Goal: Task Accomplishment & Management: Use online tool/utility

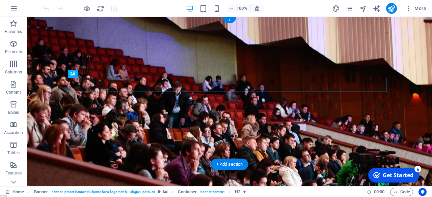
click at [181, 156] on figure at bounding box center [229, 102] width 405 height 170
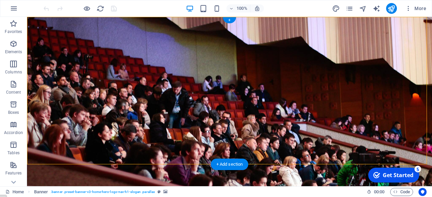
click at [147, 148] on figure at bounding box center [229, 102] width 405 height 170
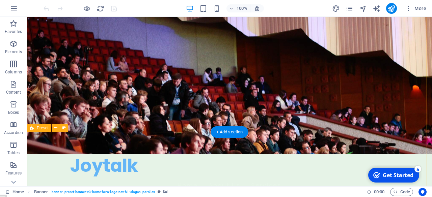
scroll to position [32, 0]
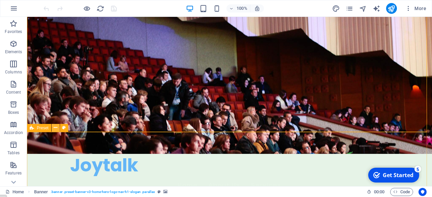
click at [56, 127] on icon at bounding box center [56, 127] width 4 height 7
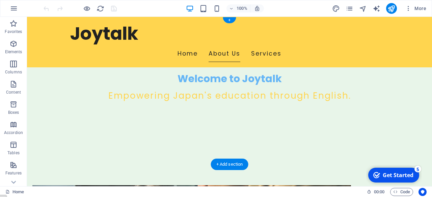
scroll to position [0, 0]
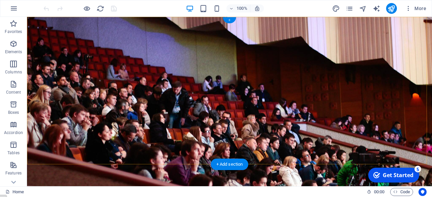
click at [230, 19] on div "+" at bounding box center [229, 20] width 13 height 6
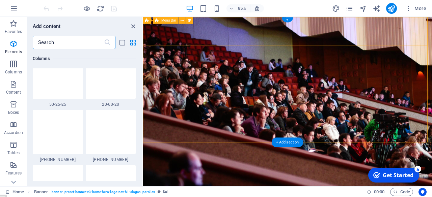
scroll to position [1180, 0]
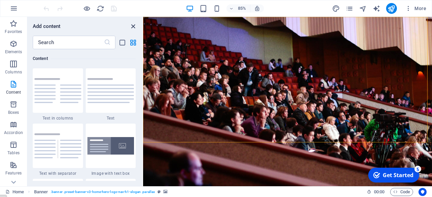
click at [133, 24] on icon "close panel" at bounding box center [133, 27] width 8 height 8
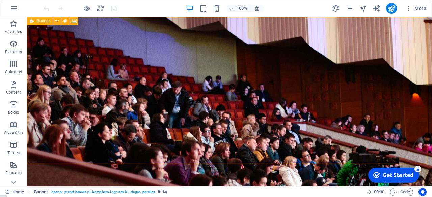
click at [32, 21] on icon at bounding box center [32, 21] width 4 height 8
click at [46, 20] on span "Banner" at bounding box center [43, 21] width 13 height 4
click at [74, 20] on icon at bounding box center [74, 21] width 5 height 7
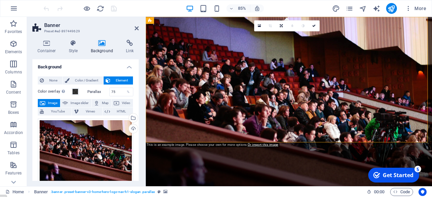
scroll to position [0, 0]
click at [52, 102] on span "Image" at bounding box center [52, 104] width 11 height 8
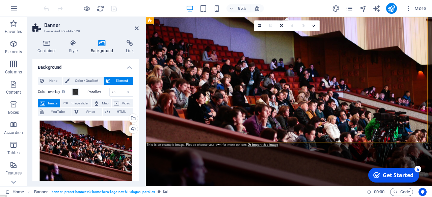
click at [81, 142] on div "Drag files here, click to choose files or select files from Files or our free s…" at bounding box center [85, 151] width 95 height 65
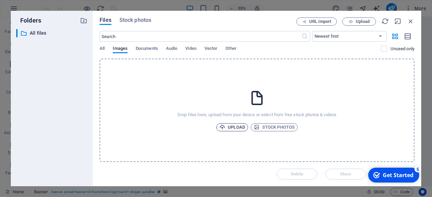
click at [240, 126] on span "Upload" at bounding box center [232, 127] width 26 height 8
click at [238, 127] on span "Upload" at bounding box center [232, 127] width 26 height 8
click at [274, 128] on span "Stock photos" at bounding box center [274, 127] width 41 height 8
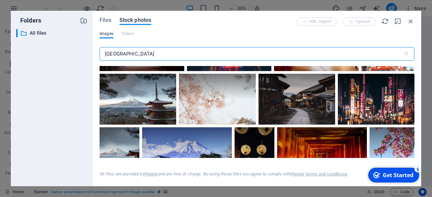
scroll to position [226, 0]
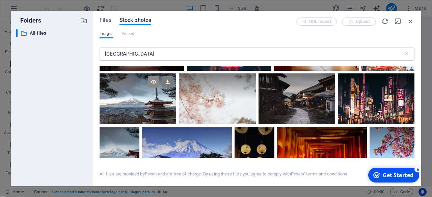
click at [152, 78] on icon at bounding box center [153, 81] width 11 height 11
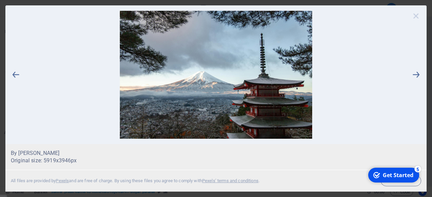
click at [415, 13] on icon at bounding box center [416, 16] width 10 height 10
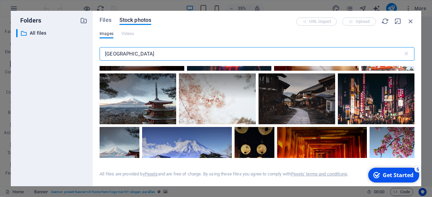
click at [140, 55] on input "[GEOGRAPHIC_DATA]" at bounding box center [251, 53] width 303 height 13
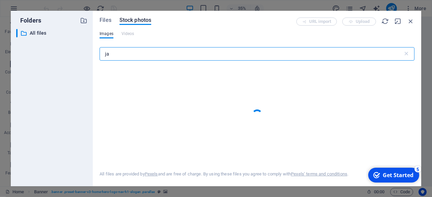
type input "j"
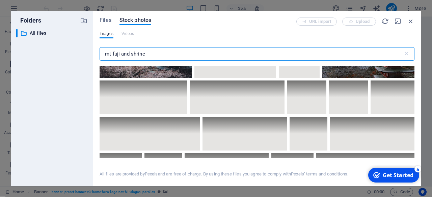
scroll to position [50, 0]
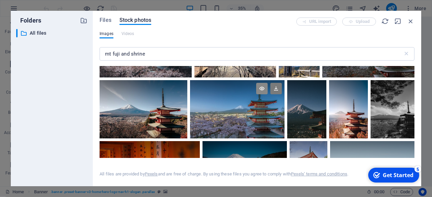
click at [261, 89] on icon at bounding box center [261, 88] width 11 height 11
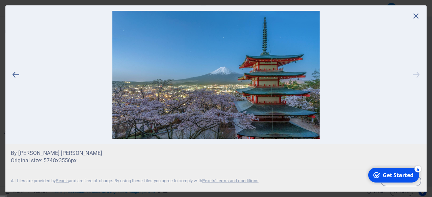
click at [417, 75] on icon at bounding box center [416, 75] width 10 height 128
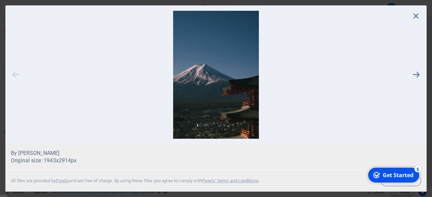
click at [15, 72] on icon at bounding box center [16, 75] width 10 height 128
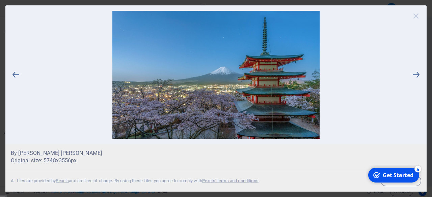
click at [415, 17] on icon at bounding box center [416, 16] width 10 height 10
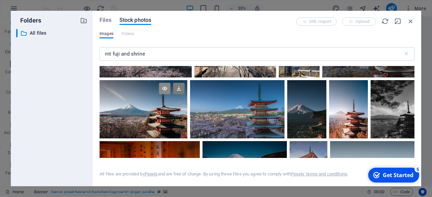
click at [165, 89] on icon at bounding box center [164, 88] width 11 height 11
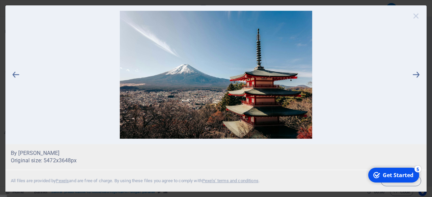
click at [416, 15] on icon at bounding box center [416, 16] width 10 height 10
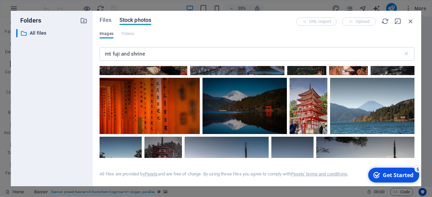
scroll to position [114, 0]
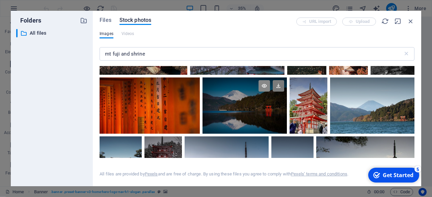
click at [264, 83] on icon at bounding box center [263, 85] width 11 height 11
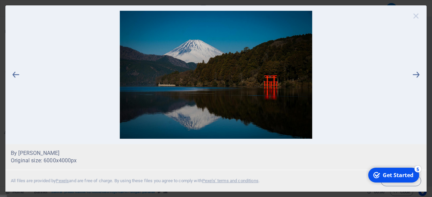
click at [415, 15] on icon at bounding box center [416, 16] width 10 height 10
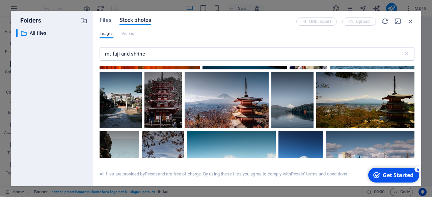
scroll to position [179, 0]
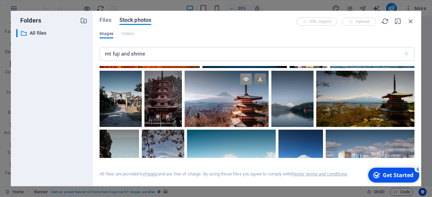
click at [246, 79] on icon at bounding box center [245, 79] width 11 height 11
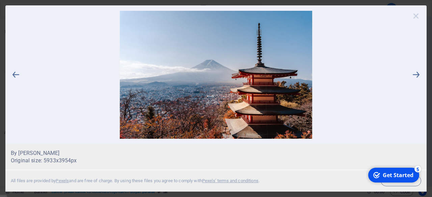
click at [417, 14] on icon at bounding box center [416, 16] width 10 height 10
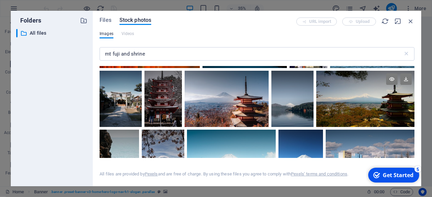
click at [368, 91] on div at bounding box center [365, 85] width 98 height 28
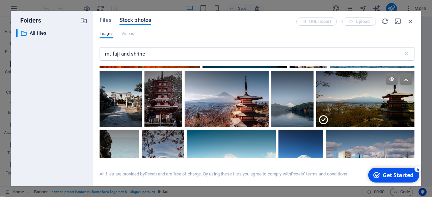
click at [322, 118] on icon at bounding box center [323, 120] width 11 height 11
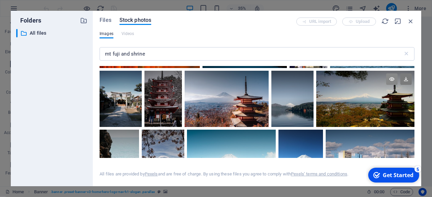
click at [390, 77] on icon at bounding box center [391, 79] width 11 height 11
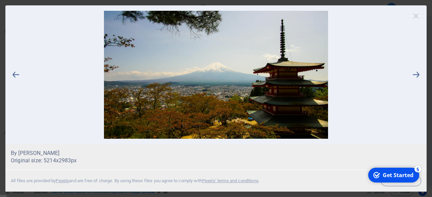
click at [415, 18] on icon at bounding box center [416, 16] width 10 height 10
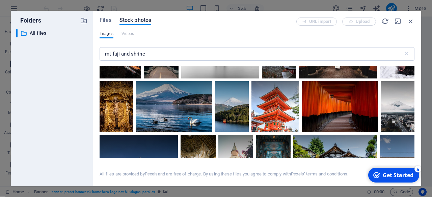
scroll to position [914, 0]
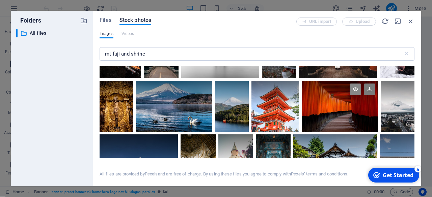
click at [361, 87] on icon at bounding box center [355, 89] width 11 height 11
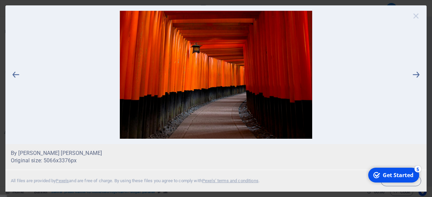
click at [416, 16] on icon at bounding box center [416, 16] width 10 height 10
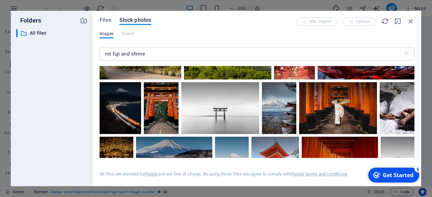
scroll to position [858, 0]
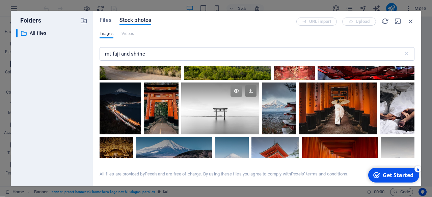
click at [237, 88] on icon at bounding box center [235, 90] width 11 height 11
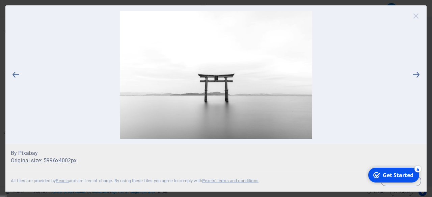
click at [414, 17] on icon at bounding box center [416, 16] width 10 height 10
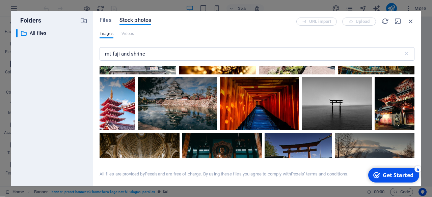
scroll to position [1211, 0]
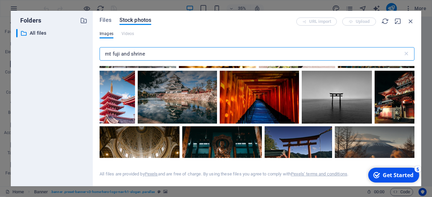
click at [159, 54] on input "mt fuji and shrine" at bounding box center [251, 53] width 303 height 13
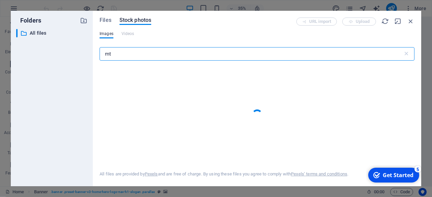
type input "m"
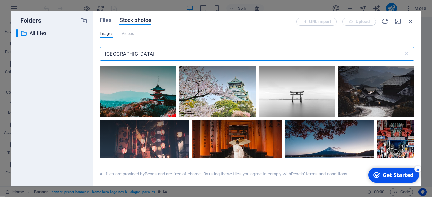
click at [199, 49] on input "[GEOGRAPHIC_DATA]" at bounding box center [251, 53] width 303 height 13
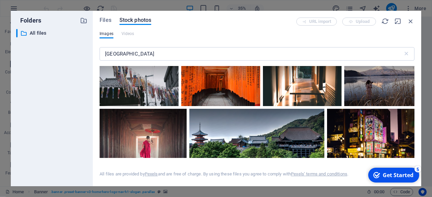
scroll to position [1912, 0]
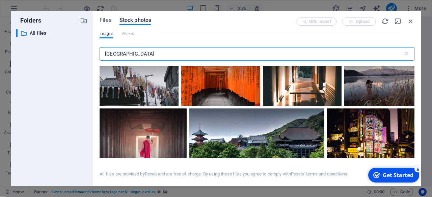
click at [134, 55] on input "[GEOGRAPHIC_DATA]" at bounding box center [251, 53] width 303 height 13
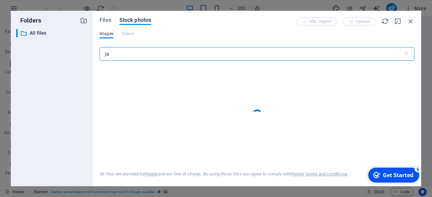
type input "j"
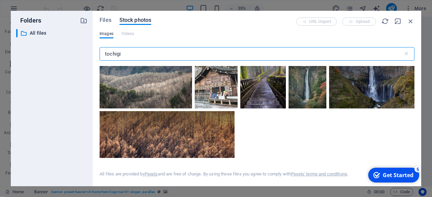
scroll to position [1310, 0]
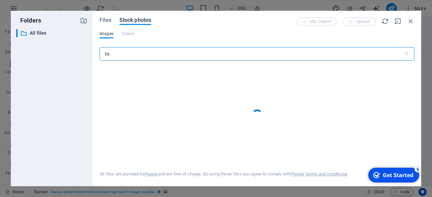
type input "t"
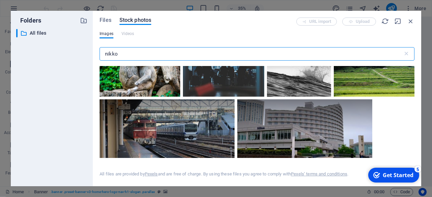
scroll to position [1443, 0]
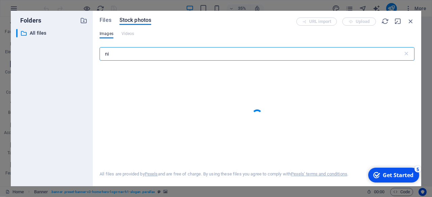
type input "n"
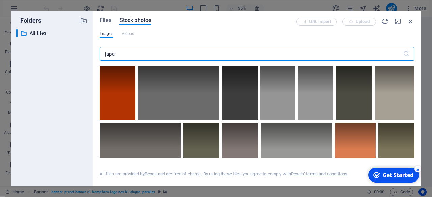
type input "[GEOGRAPHIC_DATA]"
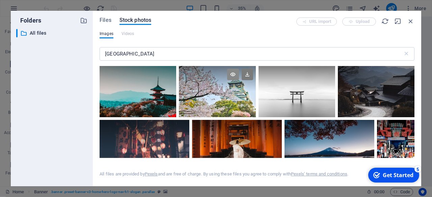
click at [233, 74] on icon at bounding box center [232, 74] width 11 height 11
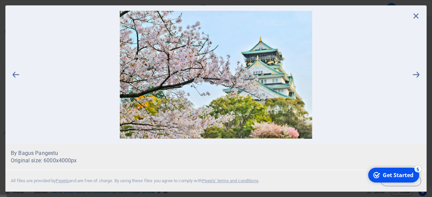
click at [388, 45] on img at bounding box center [216, 75] width 390 height 128
click at [415, 18] on icon at bounding box center [416, 16] width 10 height 10
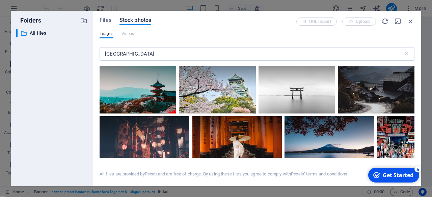
scroll to position [0, 0]
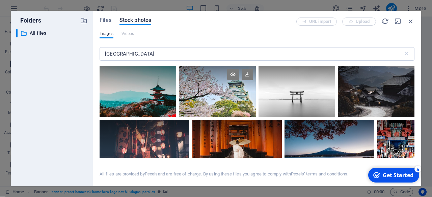
click at [211, 89] on div at bounding box center [217, 79] width 77 height 26
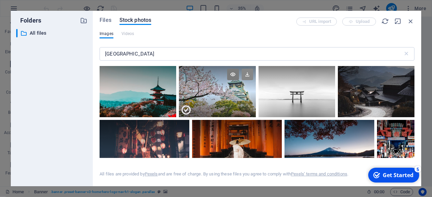
click at [249, 72] on icon at bounding box center [247, 74] width 11 height 11
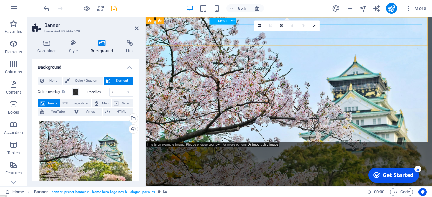
click at [223, 21] on span "Menu" at bounding box center [222, 20] width 9 height 3
click at [234, 21] on icon at bounding box center [232, 21] width 3 height 6
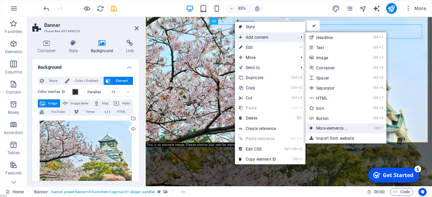
click at [334, 128] on link "Ctrl ⏎ More elements ..." at bounding box center [333, 128] width 56 height 10
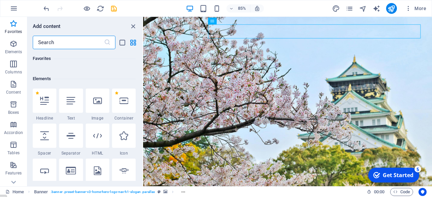
scroll to position [56, 0]
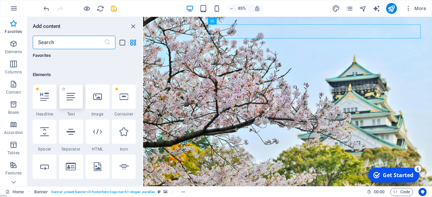
click at [66, 100] on div at bounding box center [71, 97] width 24 height 24
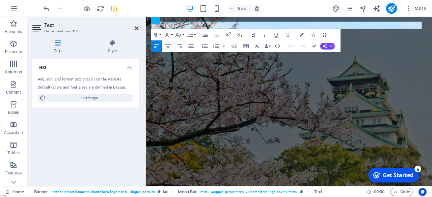
click at [135, 26] on icon at bounding box center [137, 28] width 4 height 5
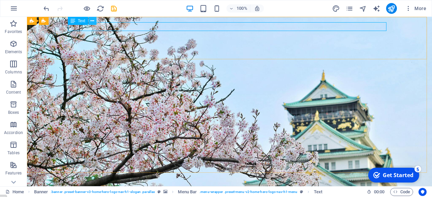
click at [93, 20] on icon at bounding box center [92, 21] width 4 height 7
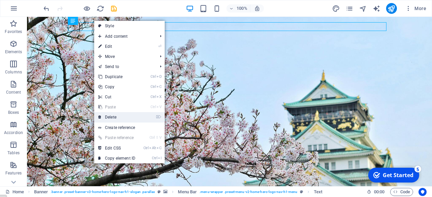
click at [113, 118] on link "⌦ Delete" at bounding box center [116, 117] width 45 height 10
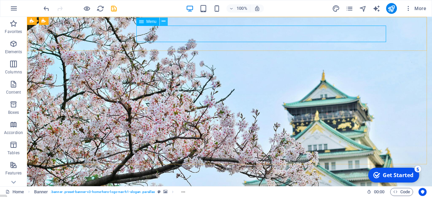
click at [165, 21] on icon at bounding box center [164, 21] width 4 height 7
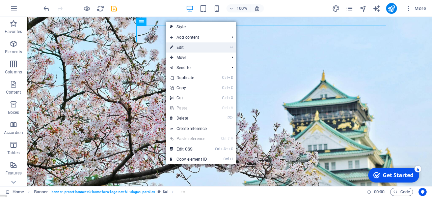
click at [177, 48] on link "⏎ Edit" at bounding box center [188, 48] width 45 height 10
select select
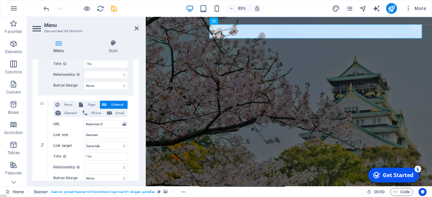
scroll to position [239, 0]
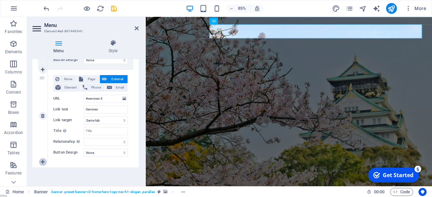
click at [42, 162] on icon at bounding box center [43, 162] width 4 height 5
select select
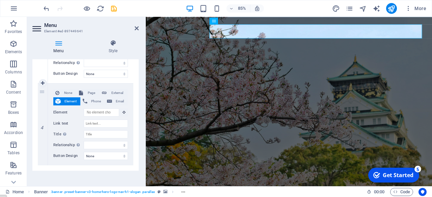
scroll to position [322, 0]
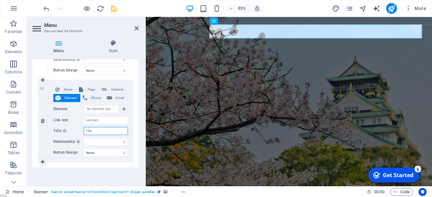
click at [102, 131] on input "Title Additional link description, should not be the same as the link text. The…" at bounding box center [106, 131] width 44 height 8
type input "Appl"
select select
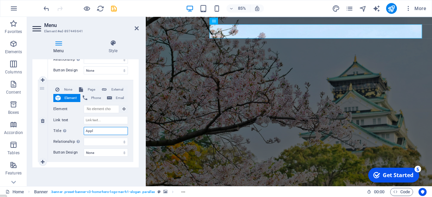
select select
type input "Apply"
select select
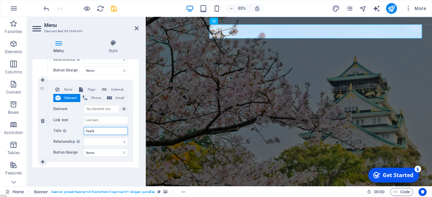
select select
type input "Apply"
click at [87, 121] on input "Link text" at bounding box center [106, 120] width 44 height 8
type input "www."
select select
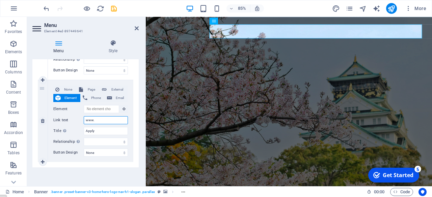
select select
type input "www.joytalk"
select select
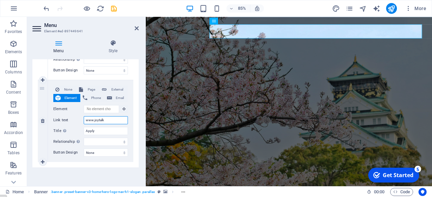
select select
type input "w"
select select
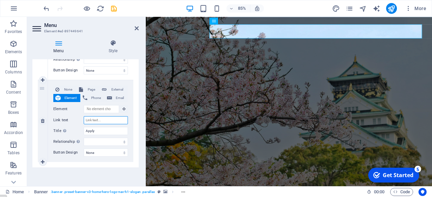
select select
type input "Apply"
select select
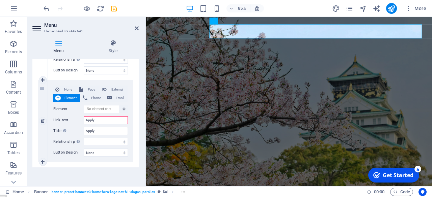
select select
type input "Apply"
click at [90, 89] on span "Page" at bounding box center [91, 90] width 12 height 8
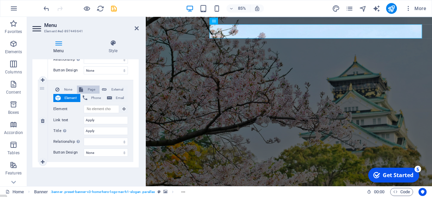
select select
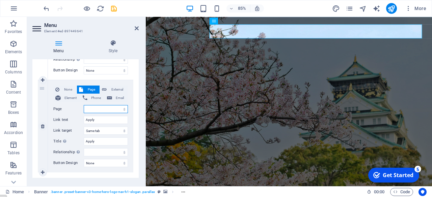
click at [97, 108] on select "Home Subpage Legal Notice Privacy" at bounding box center [106, 109] width 44 height 8
select select "1"
click at [84, 105] on select "Home Subpage Legal Notice Privacy" at bounding box center [106, 109] width 44 height 8
select select
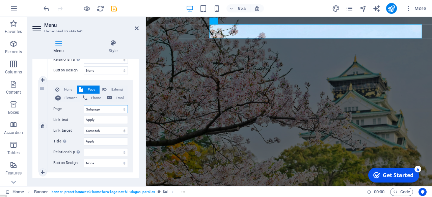
select select
click at [106, 130] on select "New tab Same tab Overlay" at bounding box center [106, 131] width 44 height 8
click at [128, 124] on div "None Page External Element Phone Email Page Home Subpage Legal Notice Privacy E…" at bounding box center [90, 126] width 85 height 92
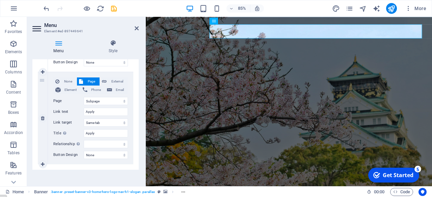
scroll to position [332, 0]
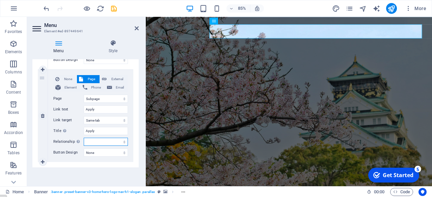
click at [109, 142] on select "alternate author bookmark external help license next nofollow noreferrer noopen…" at bounding box center [106, 142] width 44 height 8
click at [130, 146] on div "None Page External Element Phone Email Page Home Subpage Legal Notice Privacy E…" at bounding box center [90, 116] width 85 height 92
click at [113, 78] on span "External" at bounding box center [117, 79] width 17 height 8
select select
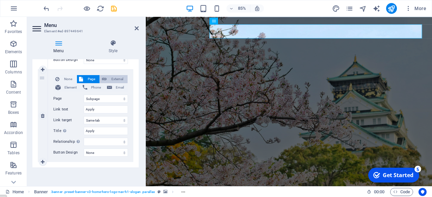
select select
select select "blank"
select select
type input "www"
select select
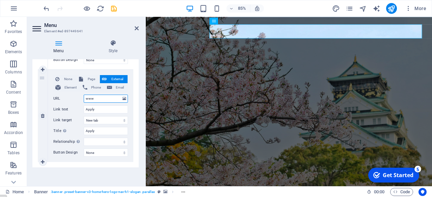
select select
type input "www.joytalk"
select select
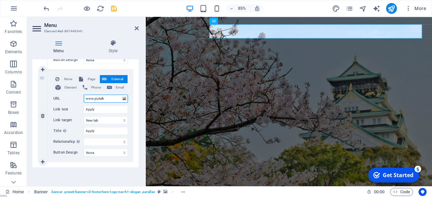
select select
type input "www.joytalk."
select select
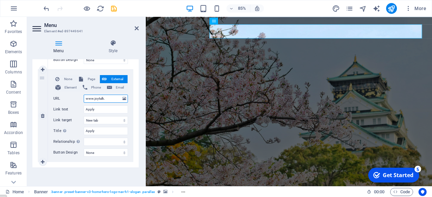
select select
type input "[DOMAIN_NAME]"
select select
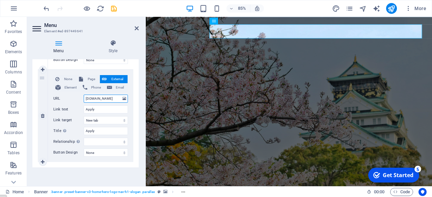
select select
type input "[DOMAIN_NAME][URL]"
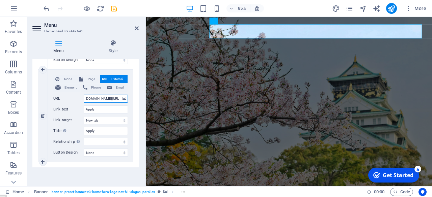
select select
type input "[DOMAIN_NAME][URL]"
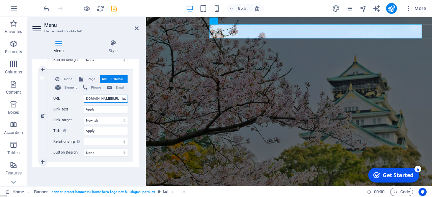
scroll to position [0, 2]
select select
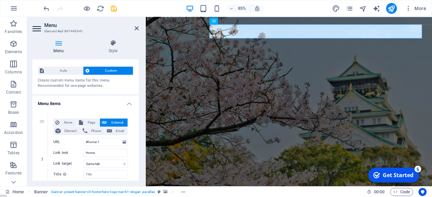
scroll to position [0, 0]
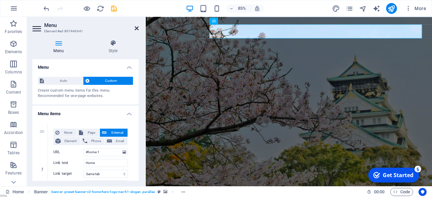
type input "[DOMAIN_NAME][URL]"
click at [136, 28] on icon at bounding box center [137, 28] width 4 height 5
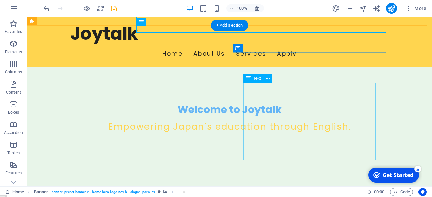
scroll to position [140, 0]
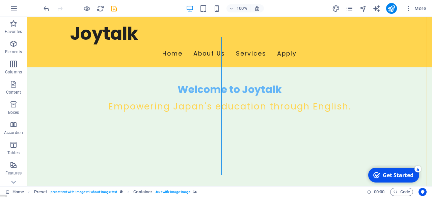
scroll to position [161, 0]
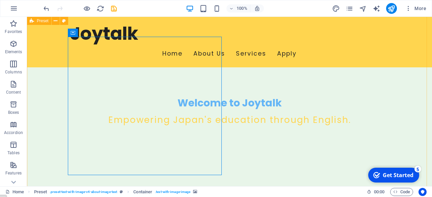
scroll to position [144, 0]
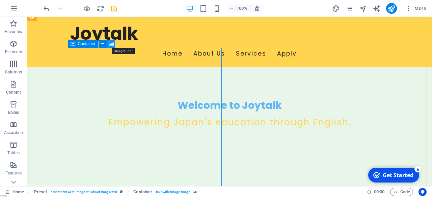
click at [112, 45] on icon at bounding box center [111, 43] width 5 height 7
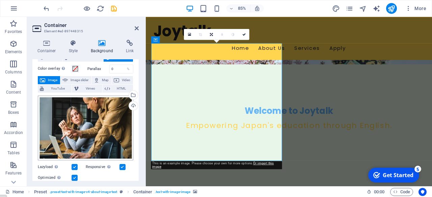
scroll to position [24, 0]
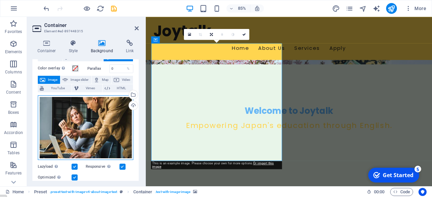
click at [85, 129] on div "Drag files here, click to choose files or select files from Files or our free s…" at bounding box center [85, 127] width 95 height 65
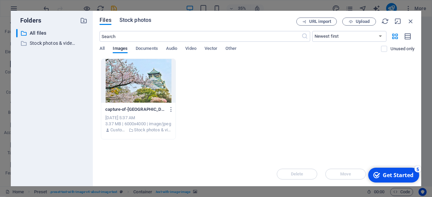
click at [140, 20] on span "Stock photos" at bounding box center [135, 20] width 32 height 8
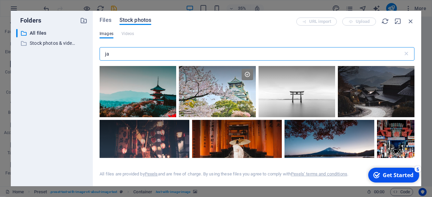
type input "j"
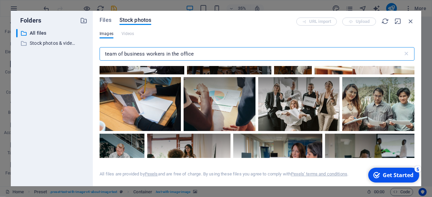
scroll to position [797, 0]
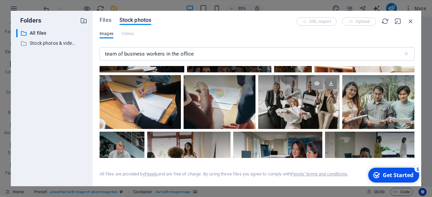
click at [316, 79] on icon at bounding box center [316, 83] width 11 height 11
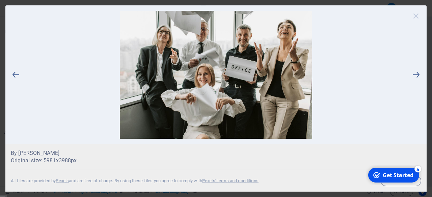
click at [416, 15] on icon at bounding box center [416, 16] width 10 height 10
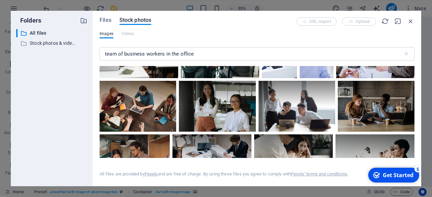
scroll to position [3153, 0]
click at [233, 83] on icon at bounding box center [232, 88] width 11 height 11
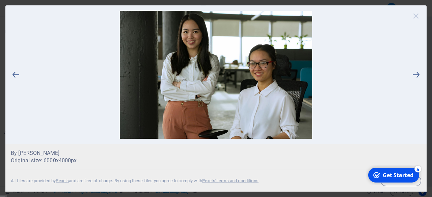
click at [416, 17] on icon at bounding box center [416, 16] width 10 height 10
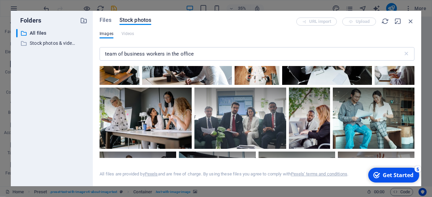
scroll to position [4003, 0]
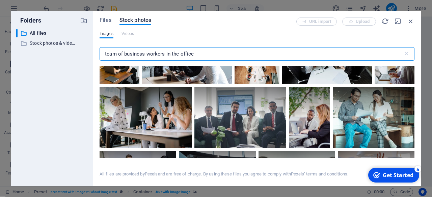
drag, startPoint x: 199, startPoint y: 55, endPoint x: 92, endPoint y: 53, distance: 107.0
click at [92, 53] on div "Folders ​ All files All files ​ Stock photos & videos Stock photos & videos Fil…" at bounding box center [216, 99] width 410 height 176
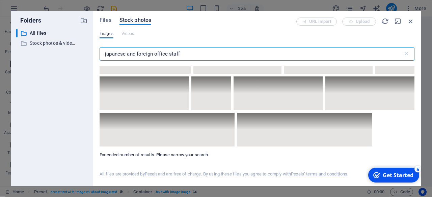
scroll to position [4699, 0]
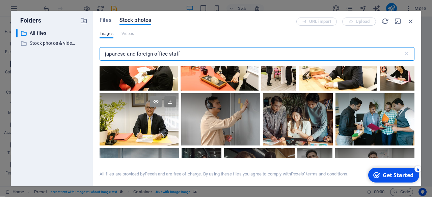
type input "japanese and foreign office staff"
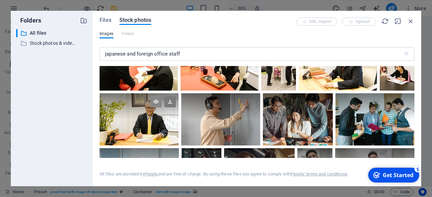
click at [158, 96] on icon at bounding box center [155, 101] width 11 height 11
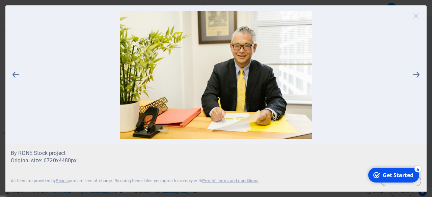
click at [417, 12] on icon at bounding box center [416, 16] width 10 height 10
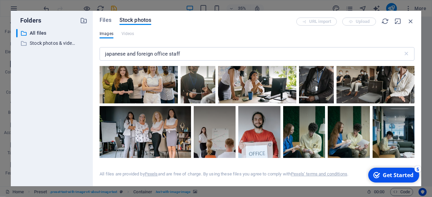
scroll to position [5082, 0]
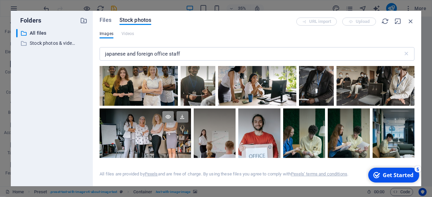
click at [170, 111] on icon at bounding box center [167, 116] width 11 height 11
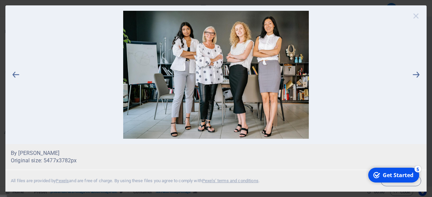
click at [415, 15] on icon at bounding box center [416, 16] width 10 height 10
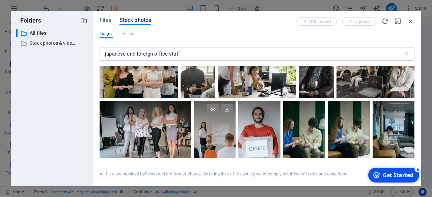
scroll to position [5087, 0]
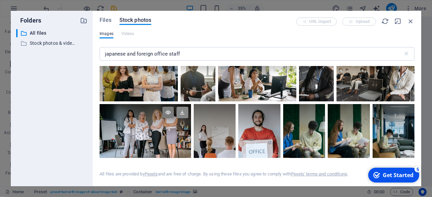
click at [183, 107] on icon at bounding box center [181, 112] width 11 height 11
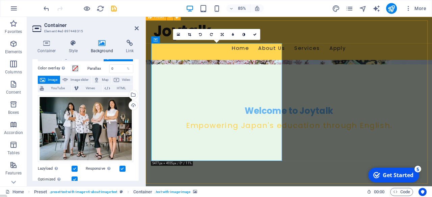
drag, startPoint x: 238, startPoint y: 131, endPoint x: 213, endPoint y: 131, distance: 24.6
click at [223, 34] on icon at bounding box center [222, 34] width 3 height 3
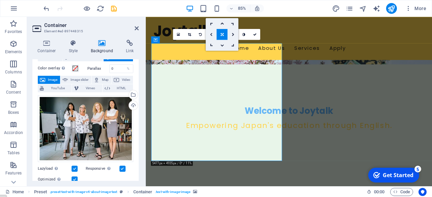
click at [212, 32] on link at bounding box center [211, 34] width 11 height 11
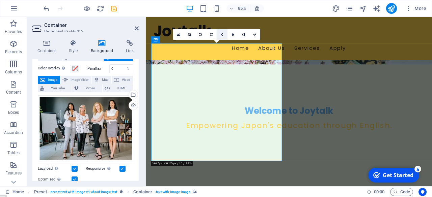
click at [222, 34] on icon at bounding box center [222, 34] width 3 height 3
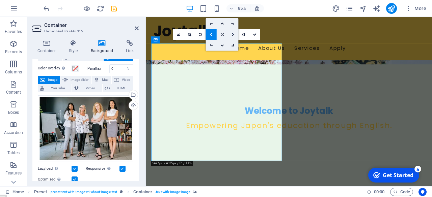
click at [233, 34] on icon at bounding box center [233, 34] width 3 height 3
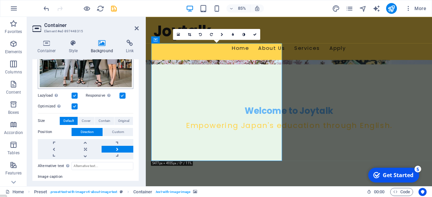
scroll to position [98, 0]
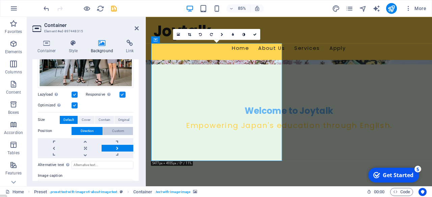
click at [114, 129] on span "Custom" at bounding box center [118, 131] width 12 height 8
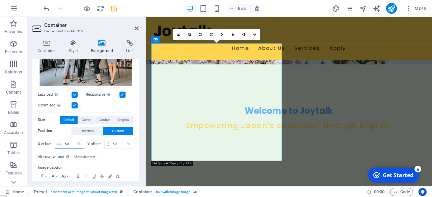
click at [66, 143] on input "50" at bounding box center [73, 144] width 21 height 8
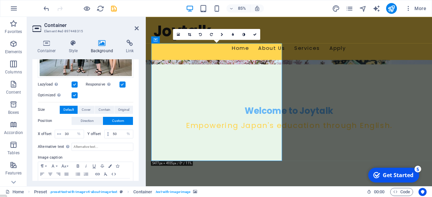
scroll to position [114, 0]
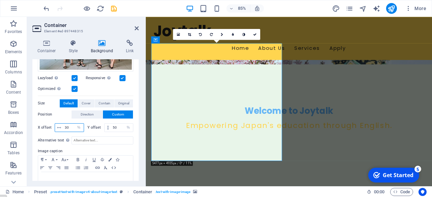
click at [66, 127] on input "30" at bounding box center [73, 128] width 21 height 8
click at [98, 147] on label "Image caption" at bounding box center [85, 151] width 95 height 8
click at [67, 126] on input "60" at bounding box center [73, 128] width 21 height 8
click at [103, 147] on label "Image caption" at bounding box center [85, 151] width 95 height 8
click at [66, 126] on input "90" at bounding box center [73, 128] width 21 height 8
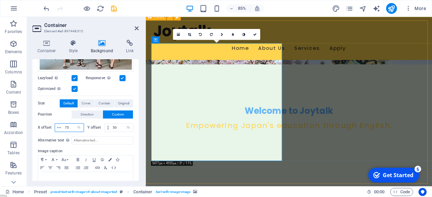
type input "75"
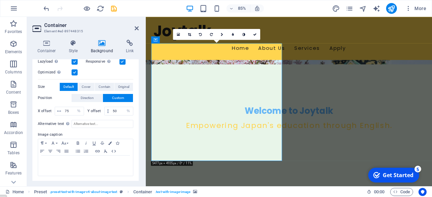
scroll to position [0, 0]
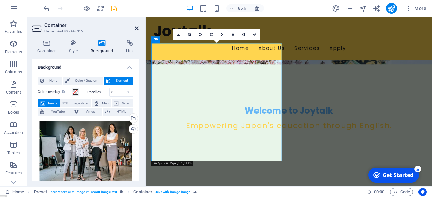
click at [137, 28] on icon at bounding box center [137, 28] width 4 height 5
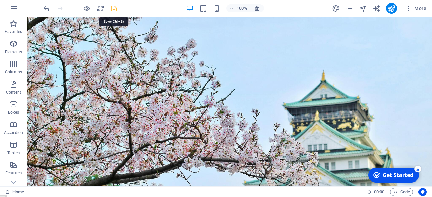
click at [114, 10] on icon "save" at bounding box center [114, 9] width 8 height 8
